Goal: Information Seeking & Learning: Learn about a topic

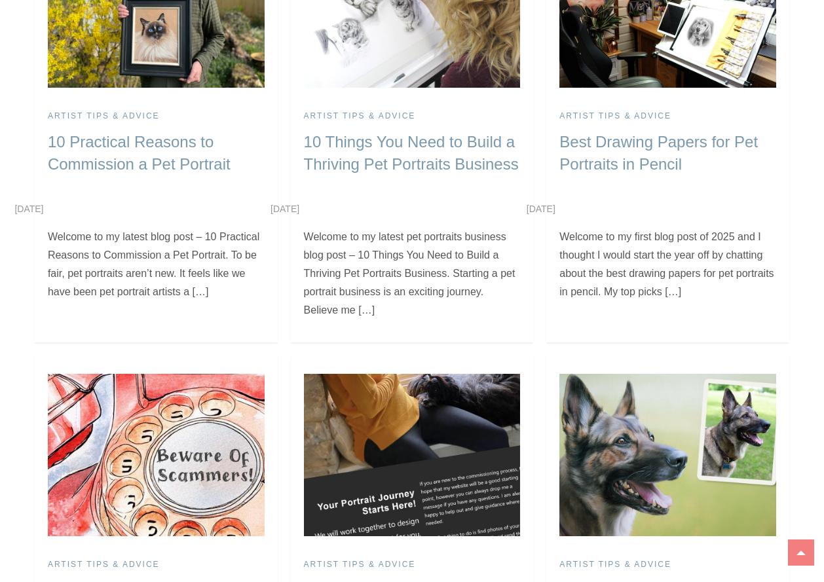
scroll to position [524, 0]
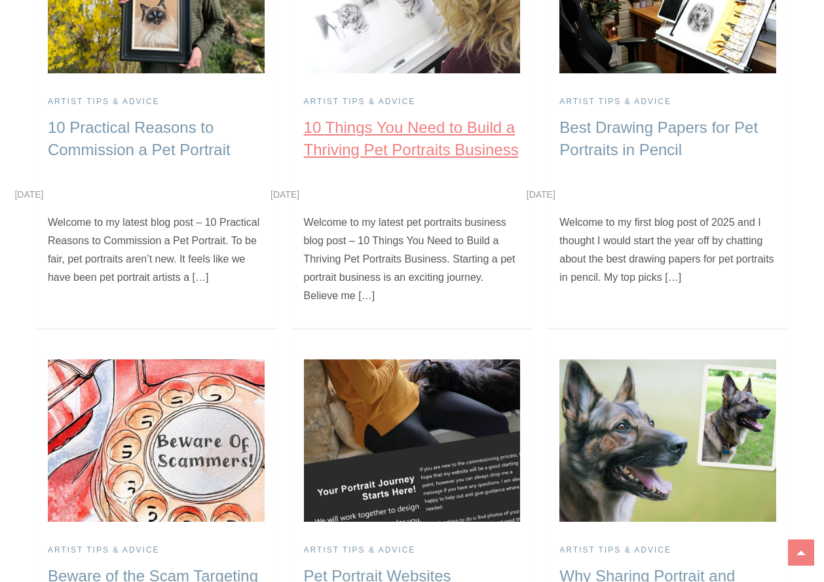
click at [403, 157] on link "10 Things You Need to Build a Thriving Pet Portraits Business" at bounding box center [411, 139] width 215 height 40
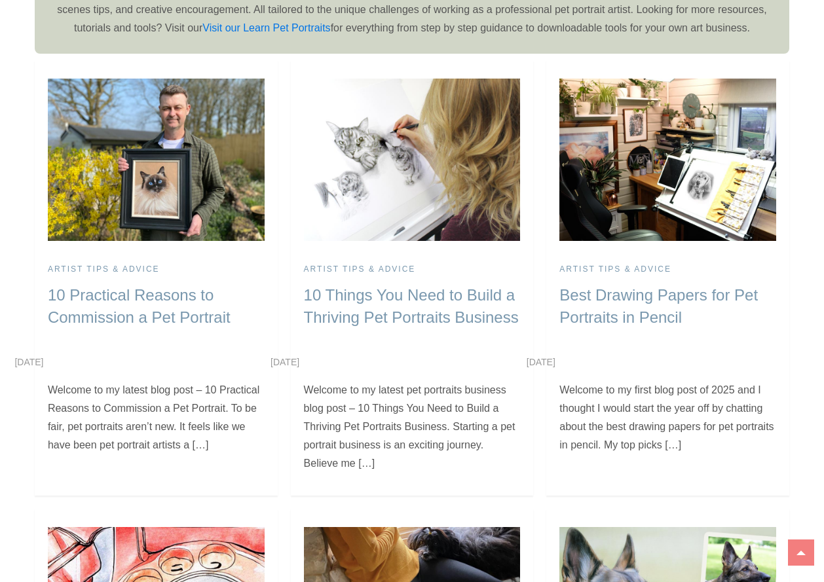
scroll to position [328, 0]
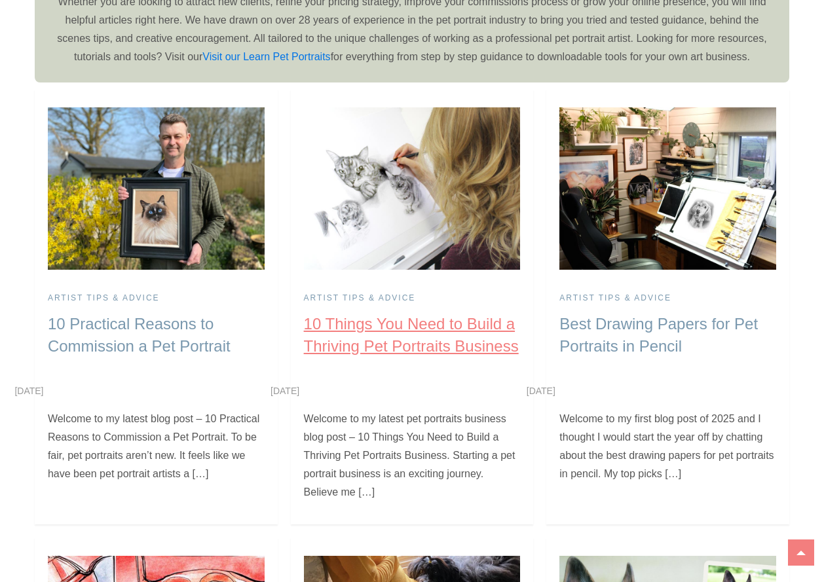
click at [421, 340] on link "10 Things You Need to Build a Thriving Pet Portraits Business" at bounding box center [411, 335] width 215 height 40
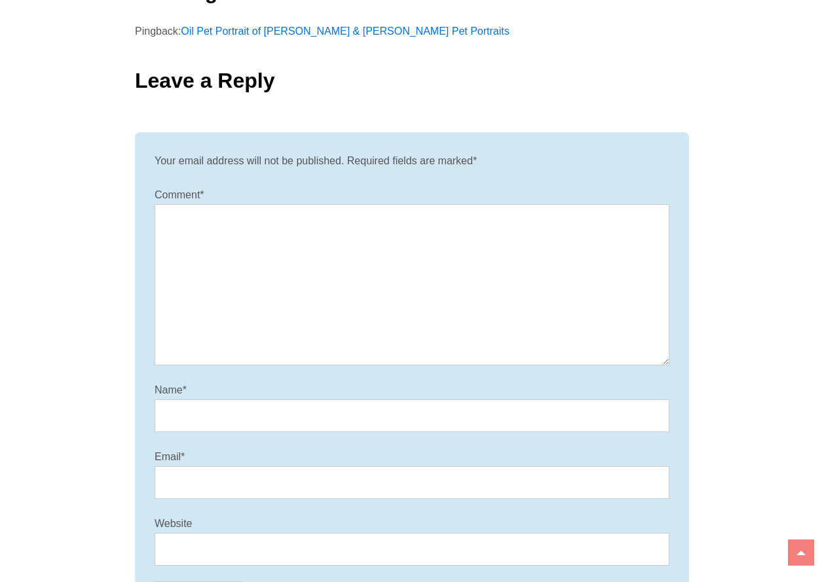
scroll to position [12384, 0]
